Goal: Information Seeking & Learning: Learn about a topic

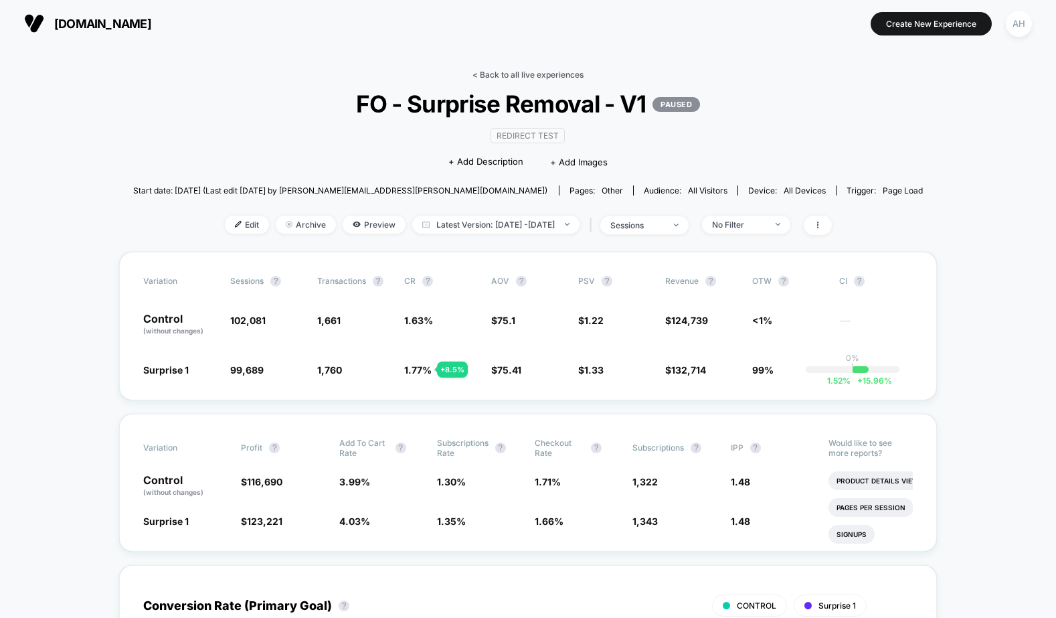
click at [554, 70] on link "< Back to all live experiences" at bounding box center [528, 75] width 111 height 10
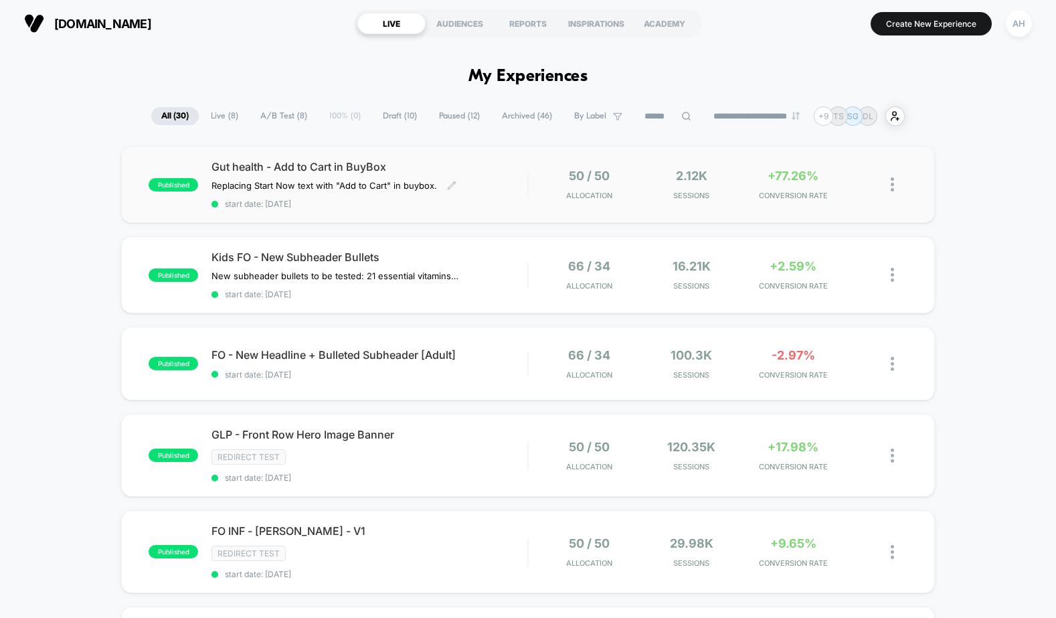
click at [480, 166] on span "Gut health - Add to Cart in BuyBox" at bounding box center [370, 166] width 316 height 13
